Goal: Use online tool/utility: Utilize a website feature to perform a specific function

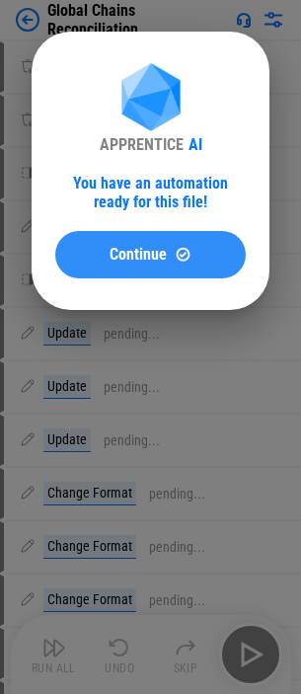
click at [129, 253] on span "Continue" at bounding box center [138, 255] width 57 height 16
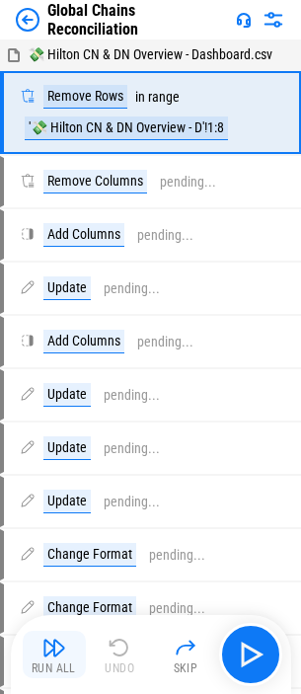
click at [42, 658] on img "button" at bounding box center [54, 648] width 24 height 24
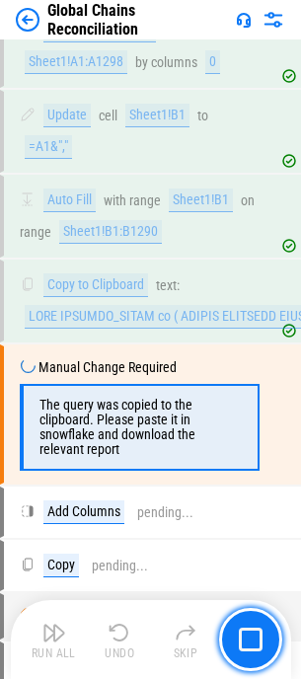
scroll to position [2226, 0]
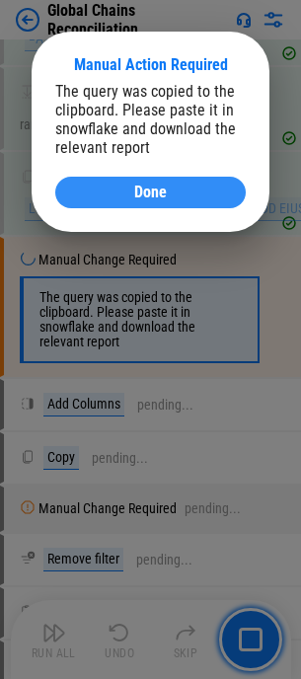
click at [131, 191] on div "Done" at bounding box center [150, 193] width 143 height 16
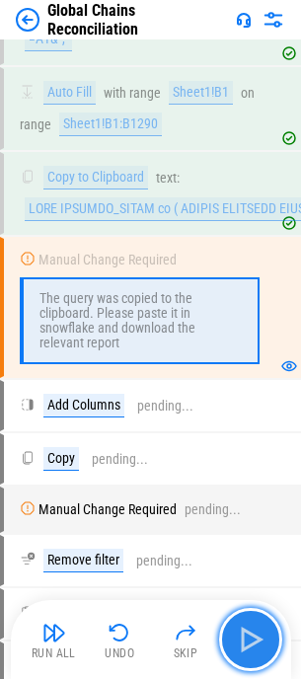
click at [250, 636] on img "button" at bounding box center [251, 640] width 32 height 32
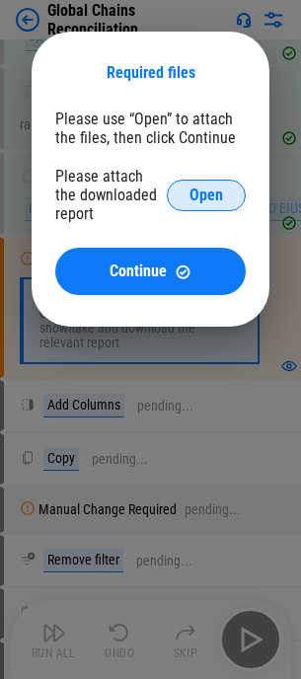
click at [198, 190] on span "Open" at bounding box center [207, 196] width 34 height 16
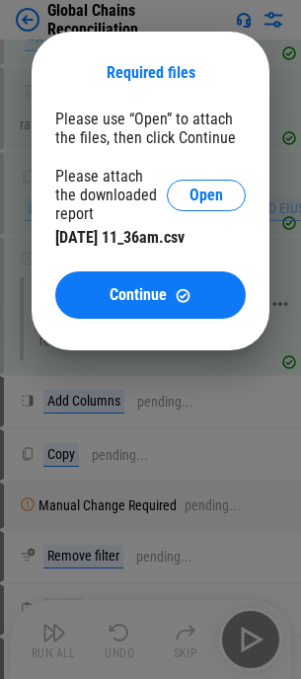
click at [192, 282] on button "Continue" at bounding box center [150, 294] width 191 height 47
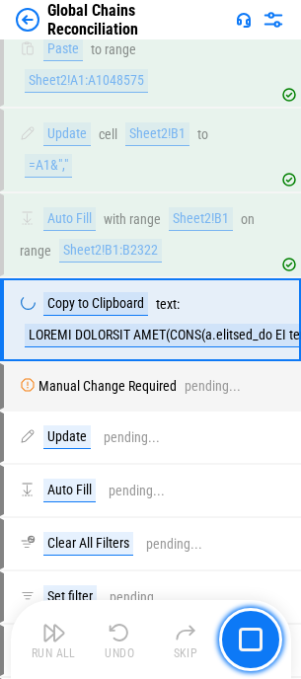
scroll to position [4265, 0]
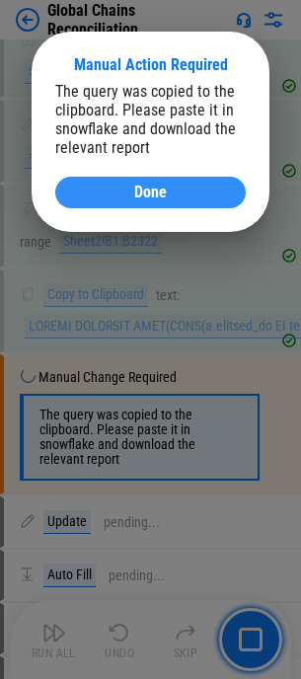
click at [182, 189] on div "Done" at bounding box center [150, 193] width 143 height 16
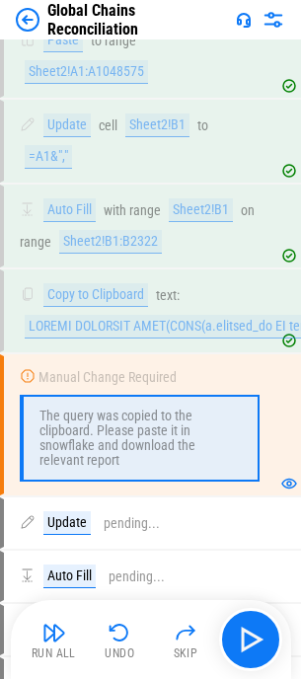
click at [53, 628] on img "button" at bounding box center [54, 633] width 24 height 24
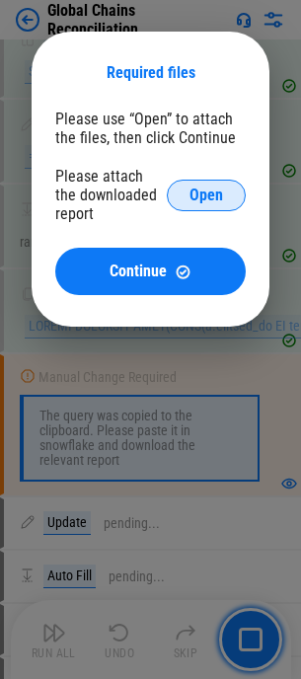
click at [204, 194] on span "Open" at bounding box center [207, 196] width 34 height 16
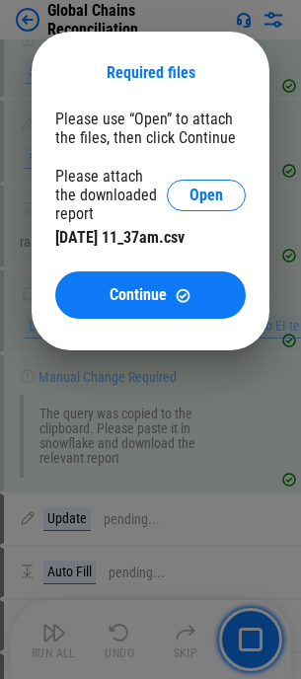
click at [148, 295] on span "Continue" at bounding box center [138, 295] width 57 height 16
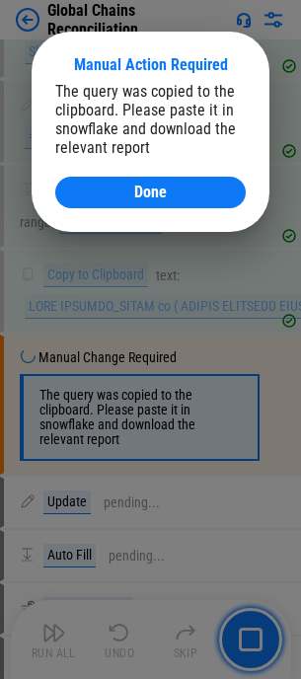
scroll to position [6767, 0]
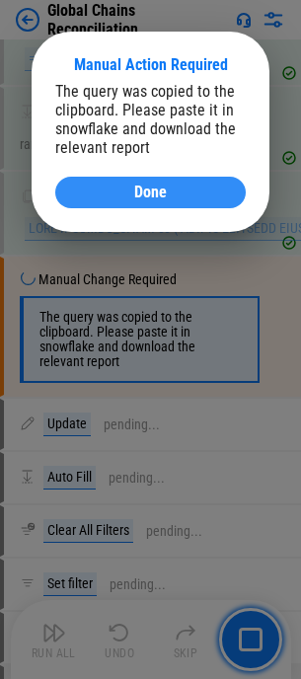
click at [160, 189] on span "Done" at bounding box center [150, 193] width 33 height 16
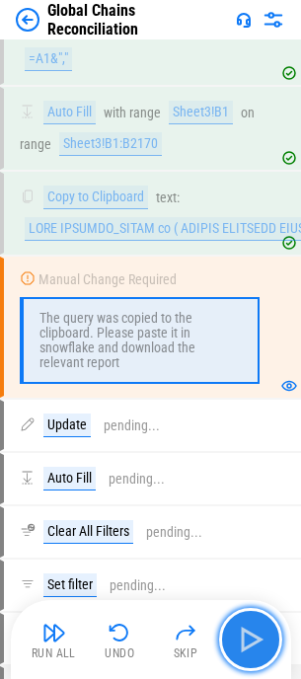
click at [246, 635] on img "button" at bounding box center [251, 640] width 32 height 32
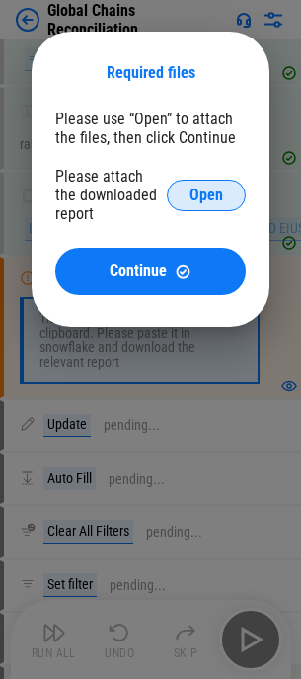
click at [219, 194] on span "Open" at bounding box center [207, 196] width 34 height 16
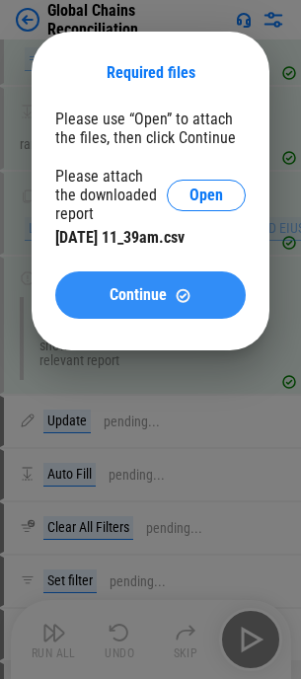
click at [130, 296] on span "Continue" at bounding box center [138, 295] width 57 height 16
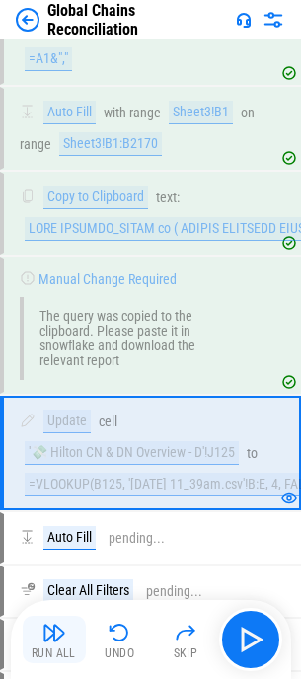
click at [53, 645] on button "Run All" at bounding box center [54, 639] width 63 height 47
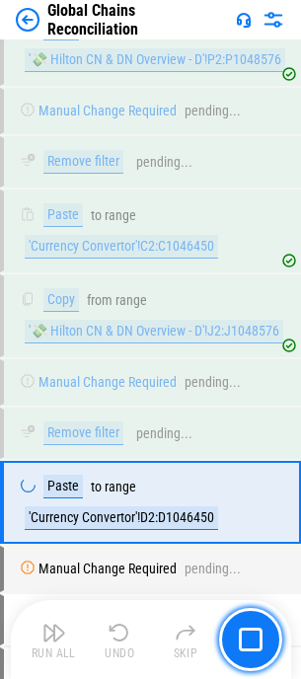
scroll to position [10160, 0]
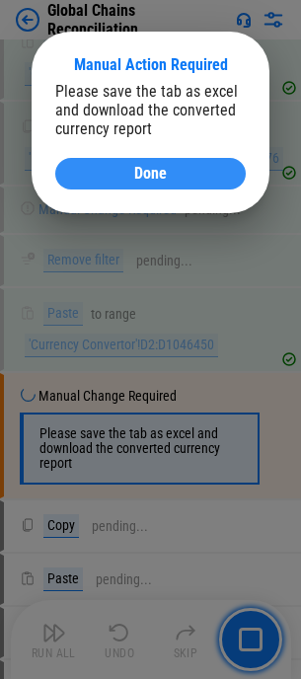
click at [146, 169] on span "Done" at bounding box center [150, 174] width 33 height 16
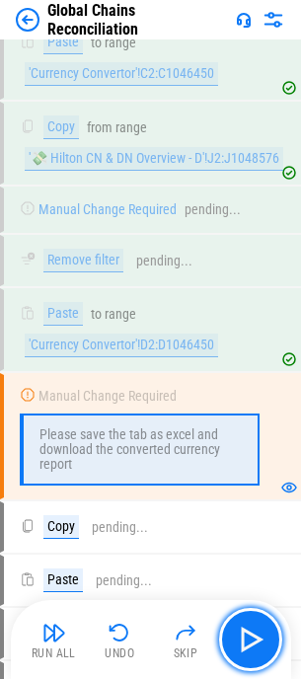
click at [262, 634] on img "button" at bounding box center [251, 640] width 32 height 32
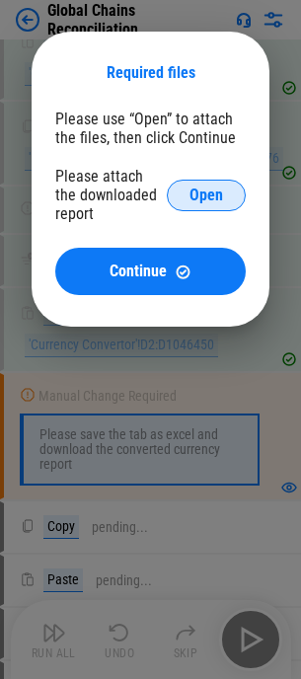
click at [216, 190] on span "Open" at bounding box center [207, 196] width 34 height 16
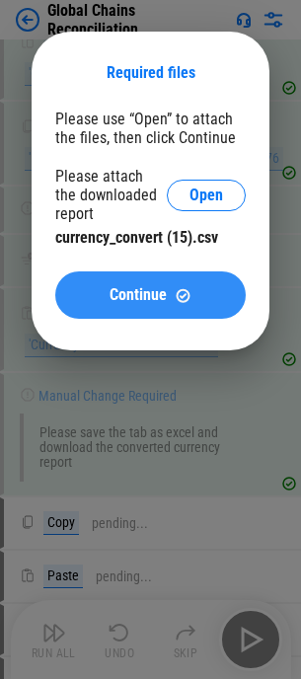
click at [156, 287] on span "Continue" at bounding box center [138, 295] width 57 height 16
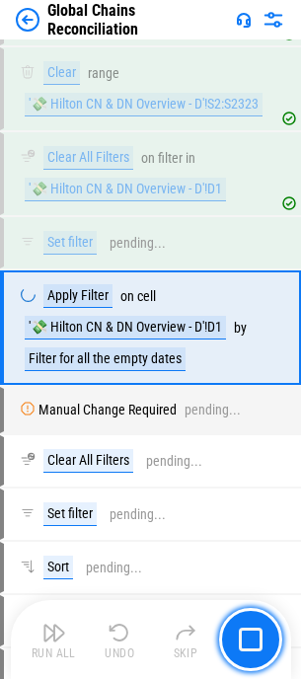
scroll to position [12815, 0]
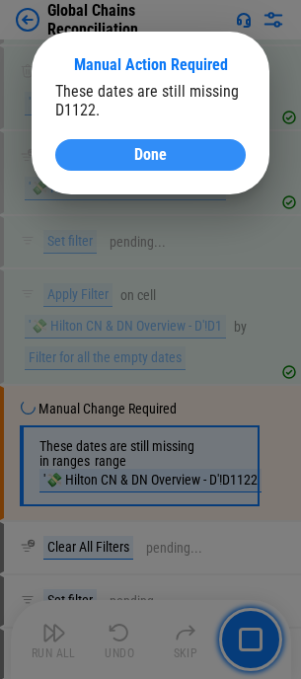
click at [147, 143] on button "Done" at bounding box center [150, 155] width 191 height 32
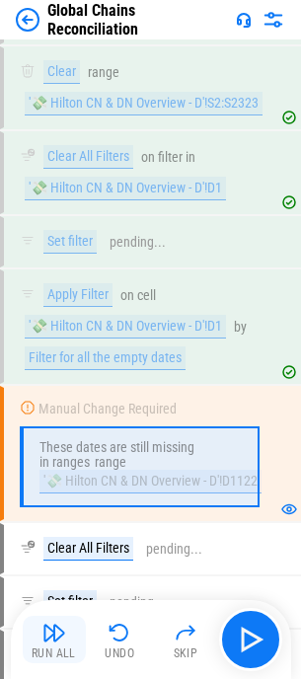
click at [41, 648] on div "Run All" at bounding box center [54, 654] width 44 height 12
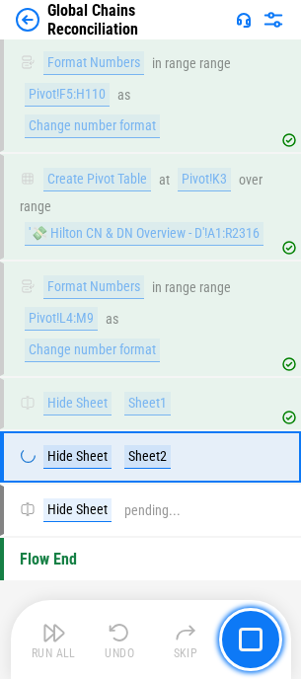
scroll to position [19912, 0]
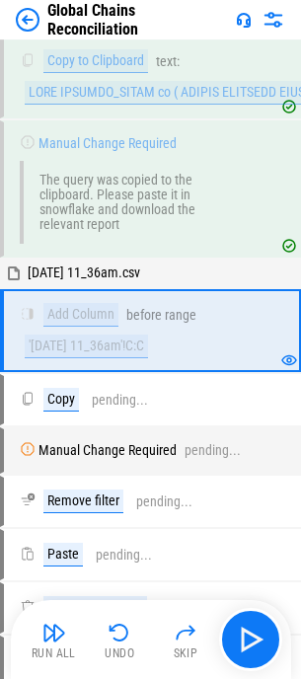
scroll to position [2366, 0]
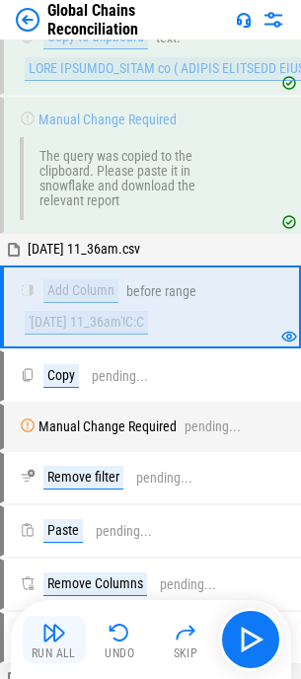
click at [57, 636] on img "button" at bounding box center [54, 633] width 24 height 24
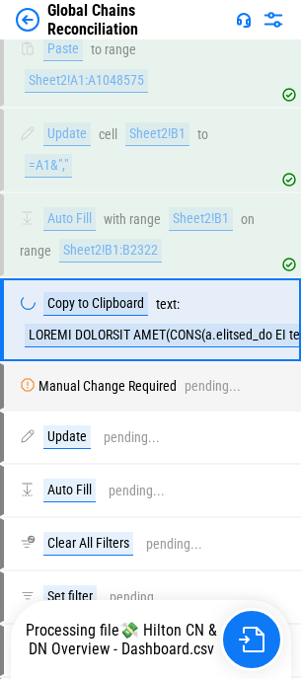
scroll to position [4265, 0]
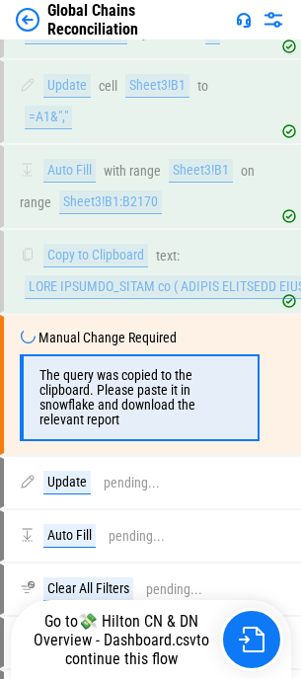
scroll to position [6767, 0]
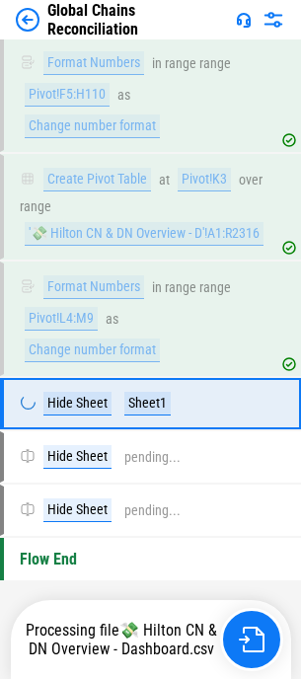
scroll to position [19912, 0]
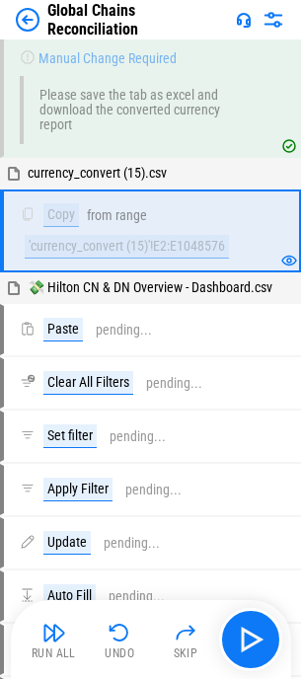
scroll to position [10596, 0]
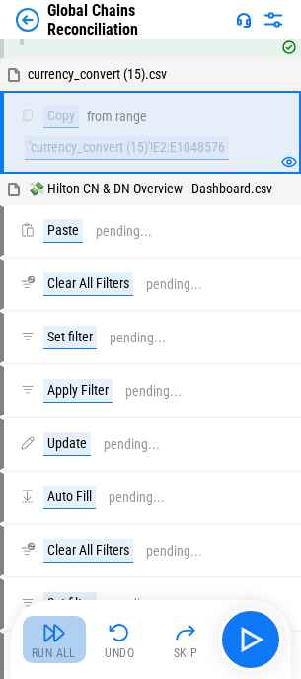
click at [54, 632] on img "button" at bounding box center [54, 633] width 24 height 24
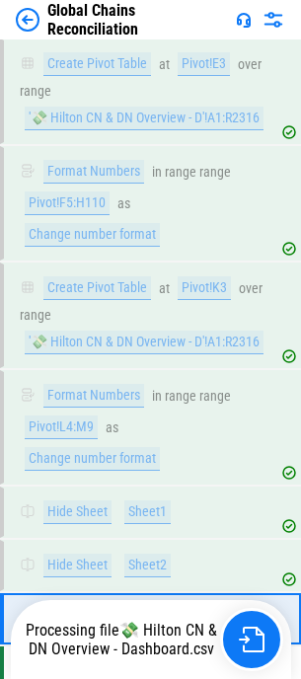
scroll to position [19912, 0]
